Goal: Check status: Check status

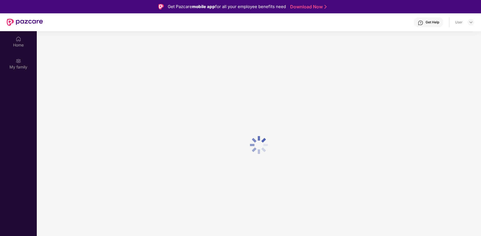
scroll to position [31, 0]
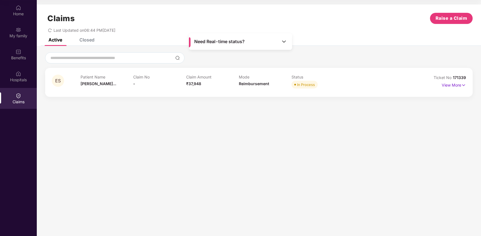
click at [232, 41] on span "Need Real-time status?" at bounding box center [219, 42] width 50 height 6
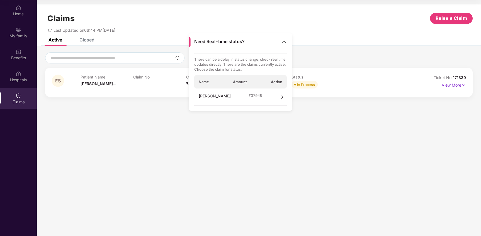
click at [282, 97] on icon "right" at bounding box center [282, 97] width 4 height 4
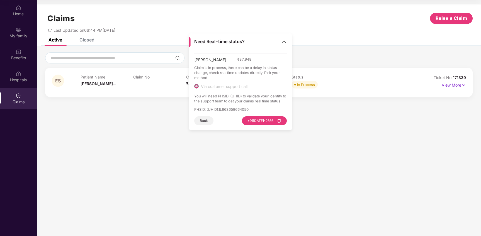
click at [203, 119] on button "Back" at bounding box center [203, 120] width 19 height 9
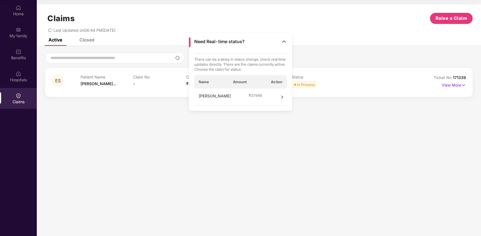
click at [121, 119] on section "Claims Raise a Claim Last Updated on 06:44 PM[DATE] Active Closed ES Patient Na…" at bounding box center [259, 118] width 444 height 236
click at [22, 84] on div "Hospitals" at bounding box center [18, 76] width 37 height 21
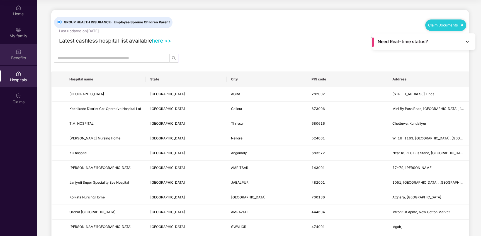
click at [21, 53] on div "Benefits" at bounding box center [18, 54] width 37 height 21
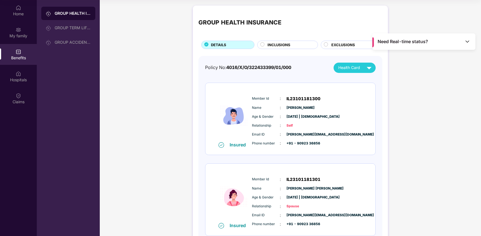
click at [469, 41] on img at bounding box center [467, 42] width 6 height 6
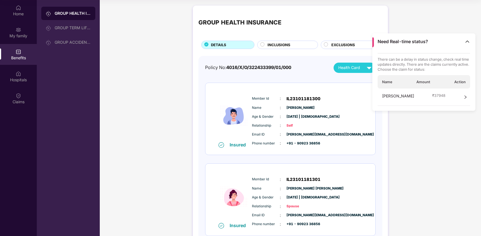
click at [17, 98] on img at bounding box center [19, 96] width 6 height 6
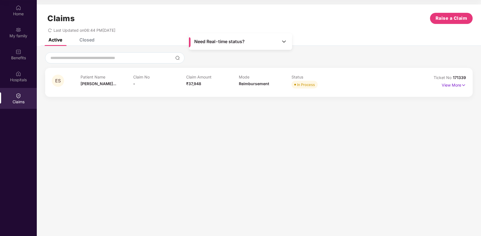
click at [284, 42] on img at bounding box center [284, 42] width 6 height 6
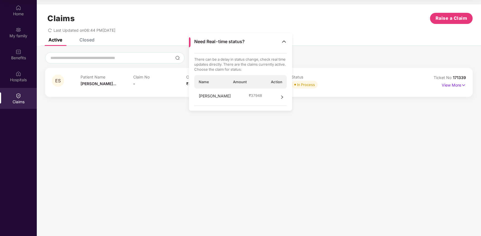
click at [335, 45] on div "Active Closed" at bounding box center [259, 42] width 444 height 8
click at [284, 42] on img at bounding box center [284, 42] width 6 height 6
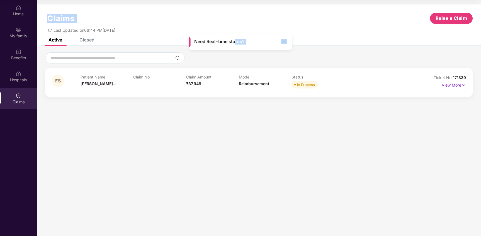
drag, startPoint x: 235, startPoint y: 41, endPoint x: 283, endPoint y: 26, distance: 50.7
click at [283, 26] on main "Need Real-time status? Claims Raise a Claim Last Updated on 06:44 PM[DATE] Acti…" at bounding box center [259, 118] width 444 height 236
click at [450, 84] on p "View More" at bounding box center [453, 85] width 24 height 8
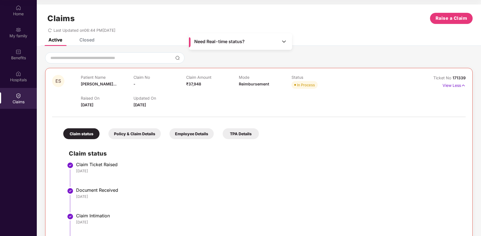
click at [135, 132] on div "Policy & Claim Details" at bounding box center [134, 133] width 52 height 11
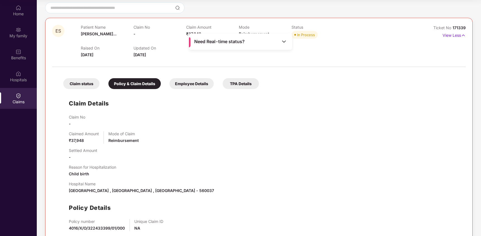
scroll to position [79, 0]
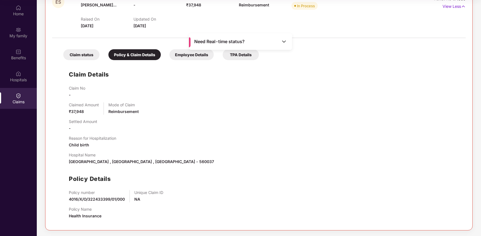
click at [191, 55] on div "Employee Details" at bounding box center [191, 54] width 44 height 11
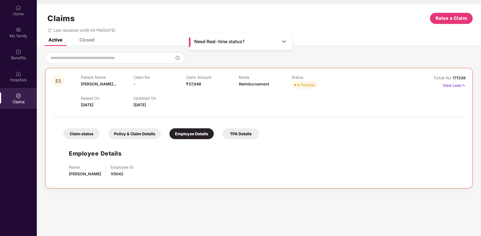
scroll to position [0, 0]
click at [238, 135] on div "TPA Details" at bounding box center [241, 133] width 36 height 11
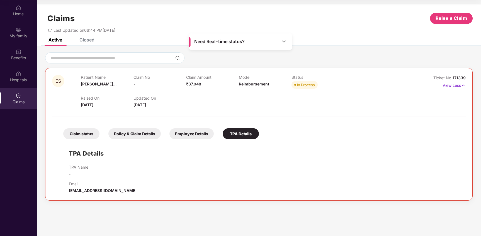
click at [86, 131] on div "Claim status" at bounding box center [81, 133] width 36 height 11
